Goal: Task Accomplishment & Management: Use online tool/utility

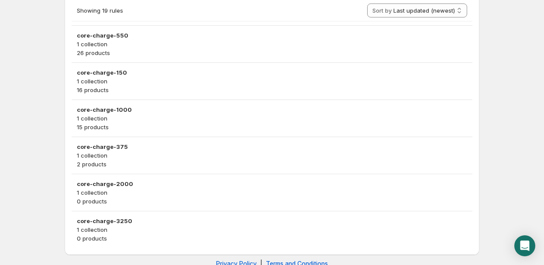
scroll to position [702, 0]
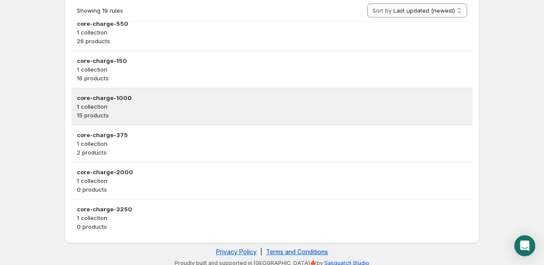
click at [206, 100] on h3 "core-charge-1000" at bounding box center [272, 97] width 391 height 9
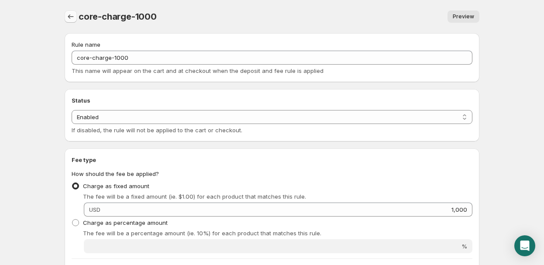
click at [74, 21] on button "Settings" at bounding box center [71, 16] width 12 height 12
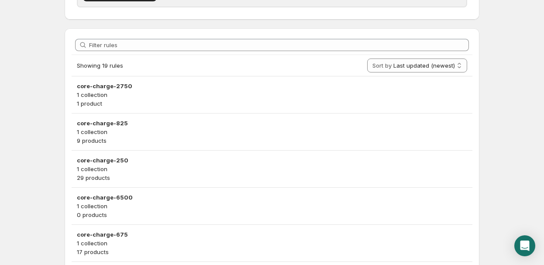
scroll to position [335, 0]
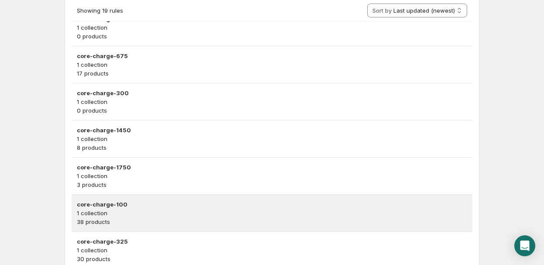
click at [185, 202] on h3 "core-charge-100" at bounding box center [272, 204] width 391 height 9
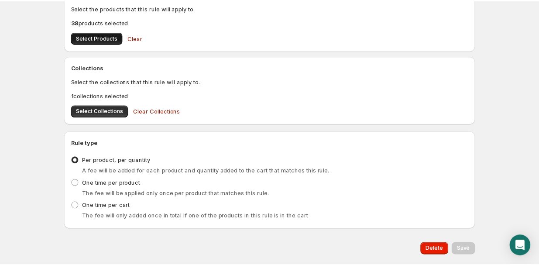
scroll to position [318, 0]
click at [93, 23] on p "38 products selected" at bounding box center [272, 22] width 401 height 9
click at [97, 36] on span "Select Products" at bounding box center [97, 38] width 41 height 7
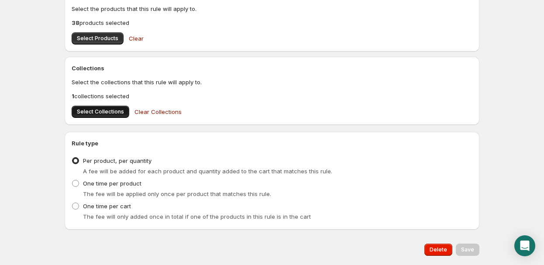
click at [106, 113] on span "Select Collections" at bounding box center [100, 111] width 47 height 7
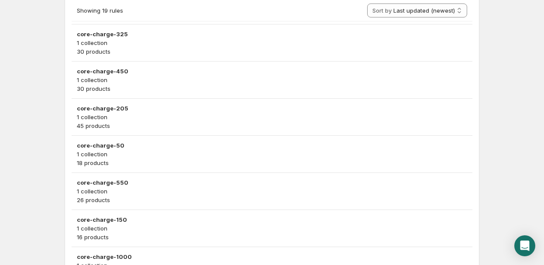
scroll to position [653, 0]
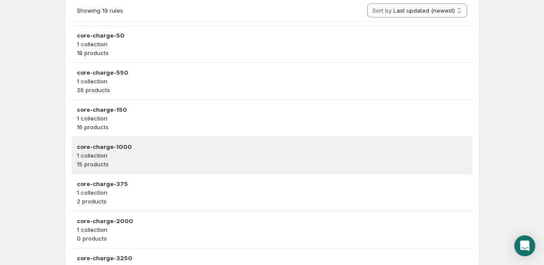
click at [171, 161] on p "15 products" at bounding box center [272, 164] width 391 height 9
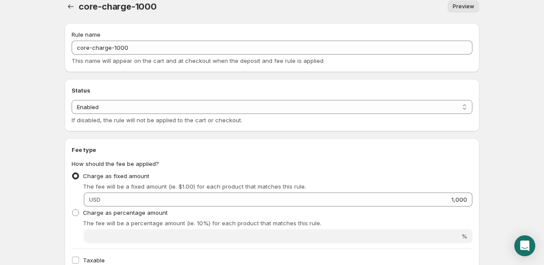
scroll to position [10, 0]
